Goal: Task Accomplishment & Management: Manage account settings

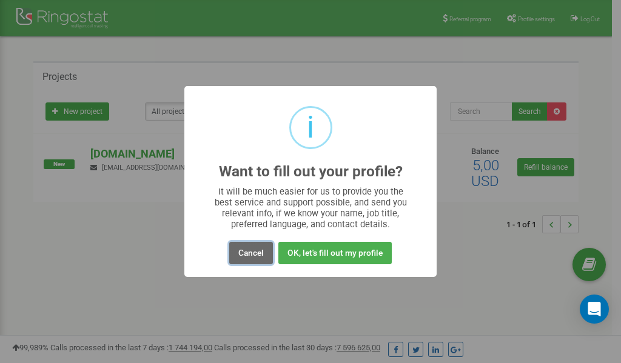
click at [254, 253] on button "Cancel" at bounding box center [251, 253] width 44 height 22
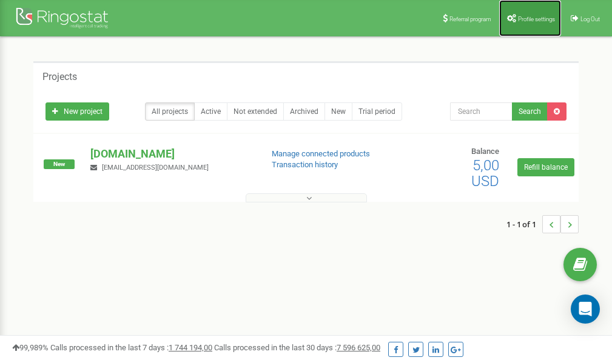
click at [524, 13] on link "Profile settings" at bounding box center [530, 18] width 62 height 36
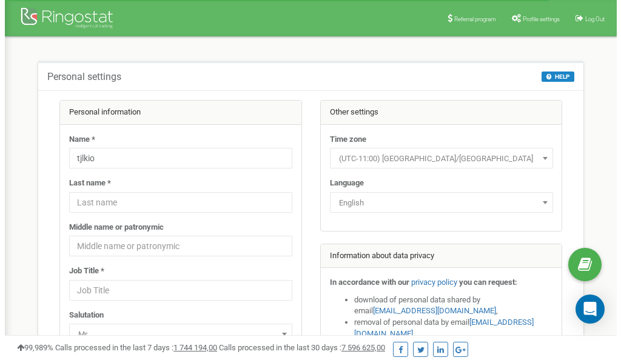
scroll to position [61, 0]
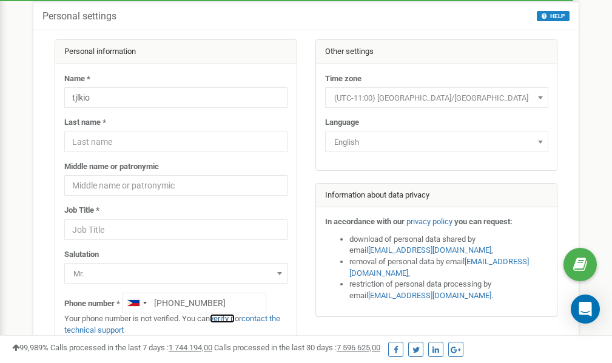
click at [229, 319] on link "verify it" at bounding box center [222, 318] width 25 height 9
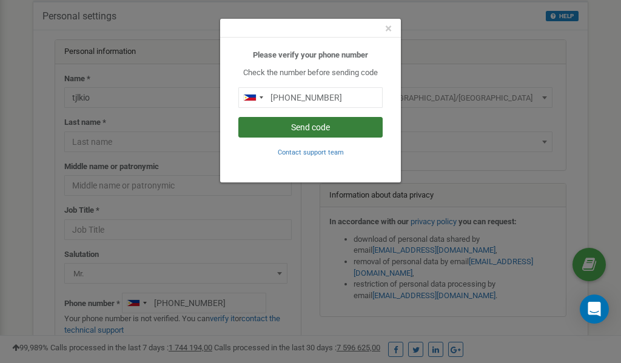
click at [325, 127] on button "Send code" at bounding box center [310, 127] width 144 height 21
